Goal: Information Seeking & Learning: Learn about a topic

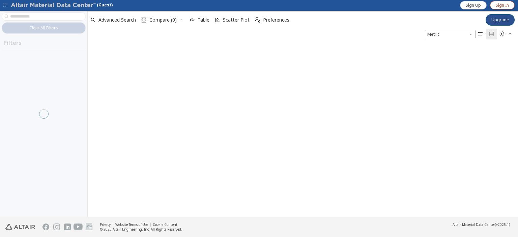
click at [499, 4] on span "Sign In" at bounding box center [501, 5] width 13 height 5
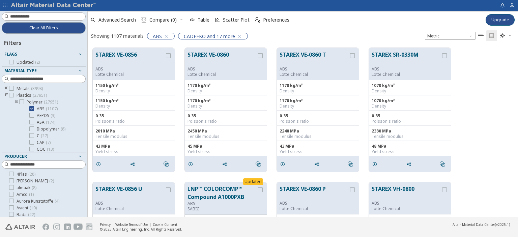
scroll to position [169, 424]
click at [235, 54] on button "STAREX VE-0860" at bounding box center [221, 59] width 69 height 16
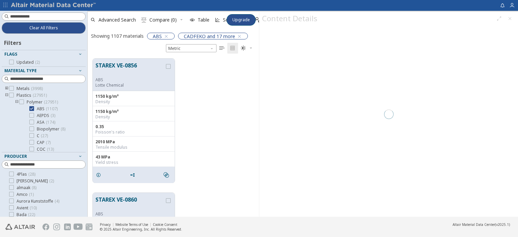
scroll to position [158, 165]
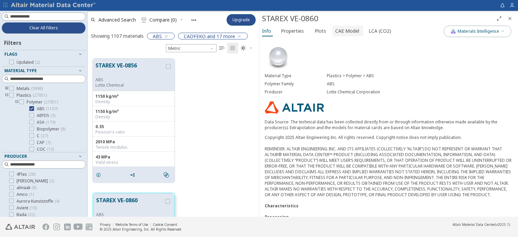
click at [352, 34] on span "CAE Model" at bounding box center [347, 31] width 24 height 11
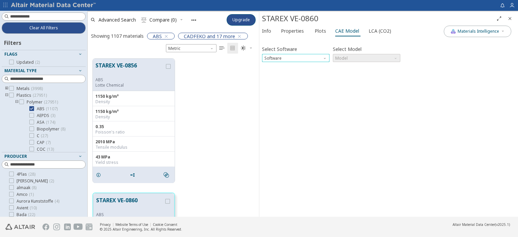
click at [323, 58] on span "Software" at bounding box center [325, 56] width 5 height 5
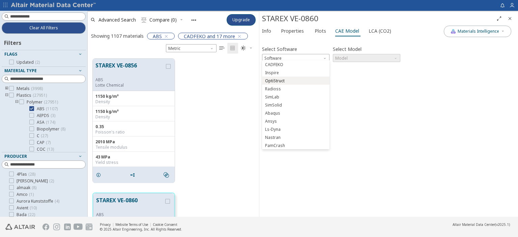
click at [288, 83] on span "OptiStruct" at bounding box center [296, 81] width 62 height 5
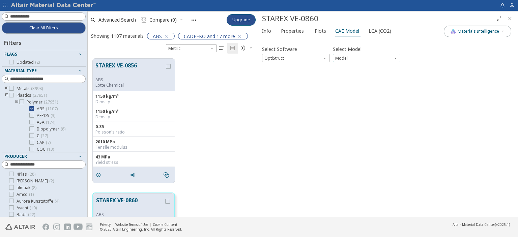
click at [355, 60] on span "Model" at bounding box center [366, 58] width 67 height 8
click at [356, 66] on span "Mat1" at bounding box center [366, 64] width 62 height 5
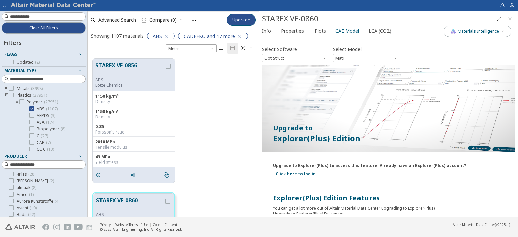
click at [317, 171] on link "Click here to log in." at bounding box center [295, 174] width 41 height 6
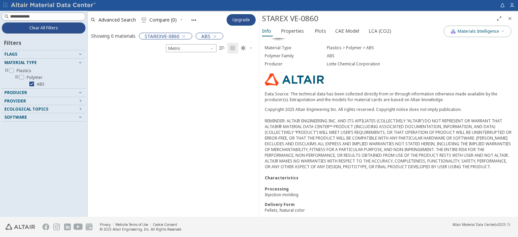
scroll to position [60, 0]
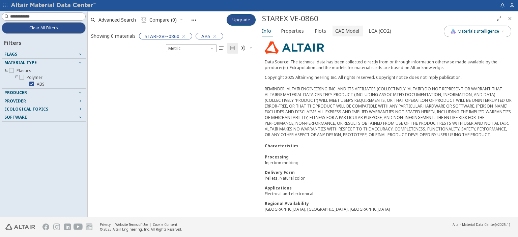
click at [355, 31] on span "CAE Model" at bounding box center [347, 31] width 24 height 11
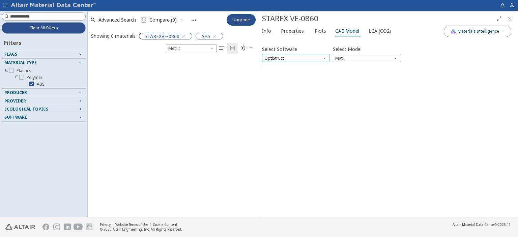
click at [309, 56] on span "OptiStruct" at bounding box center [295, 58] width 67 height 8
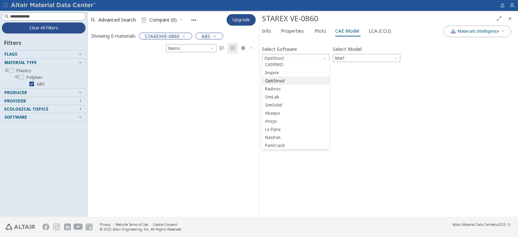
click at [303, 81] on span "OptiStruct" at bounding box center [296, 81] width 62 height 5
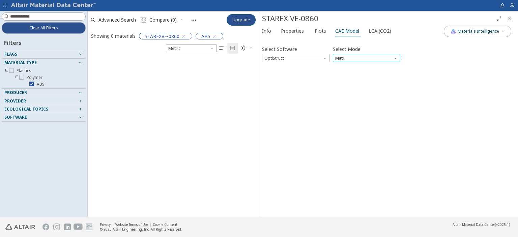
click at [352, 58] on span "Mat1" at bounding box center [366, 58] width 67 height 8
click at [350, 71] on span "MatS1" at bounding box center [366, 72] width 62 height 5
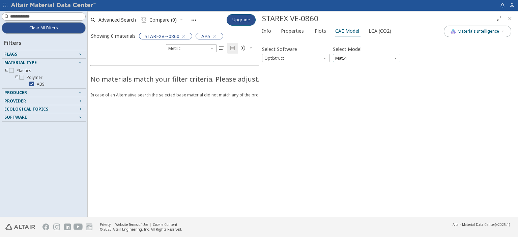
click at [350, 55] on span "MatS1" at bounding box center [366, 58] width 67 height 8
click at [348, 61] on button "Mat1" at bounding box center [366, 64] width 67 height 8
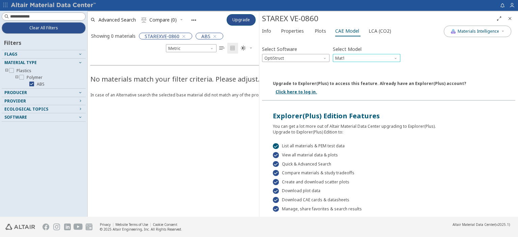
scroll to position [0, 0]
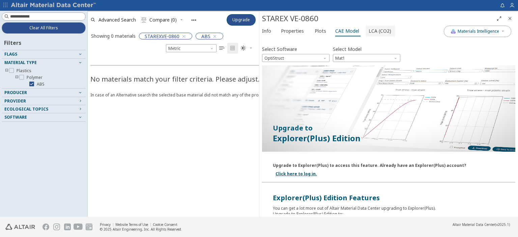
click at [372, 31] on span "LCA (CO2)" at bounding box center [379, 31] width 23 height 11
